Goal: Navigation & Orientation: Find specific page/section

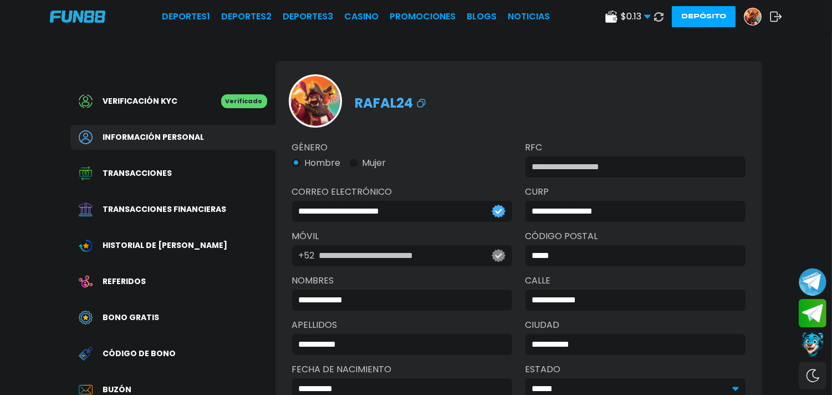
click at [775, 14] on icon at bounding box center [776, 16] width 12 height 11
click at [781, 17] on use at bounding box center [777, 17] width 12 height 10
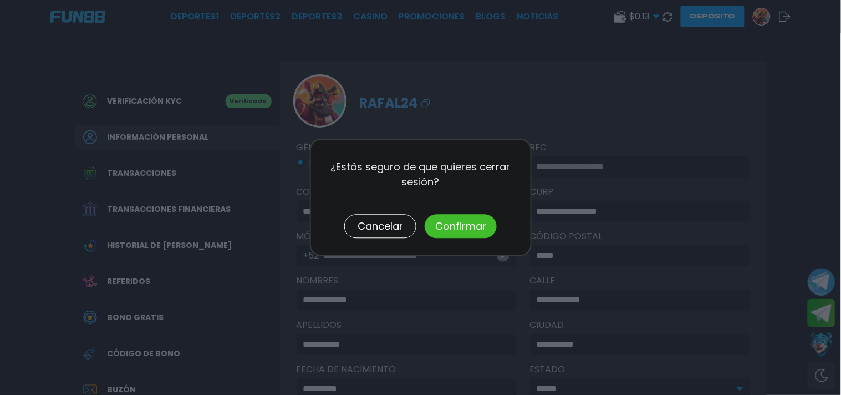
click at [481, 224] on button "Confirmar" at bounding box center [461, 227] width 72 height 24
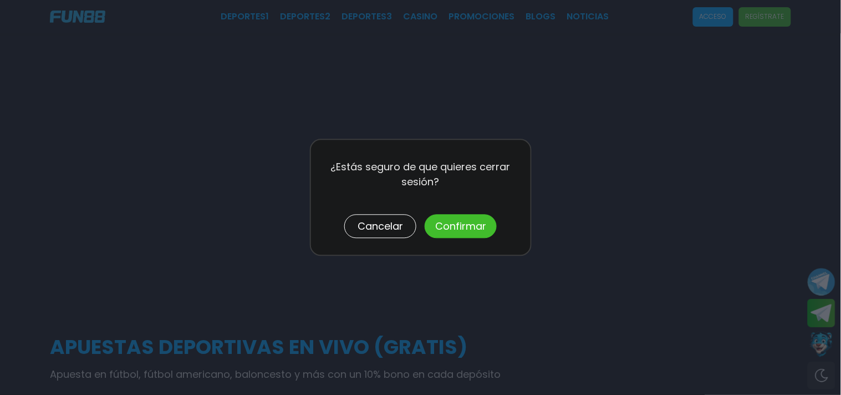
click at [472, 226] on button "Confirmar" at bounding box center [461, 227] width 72 height 24
